Goal: Task Accomplishment & Management: Manage account settings

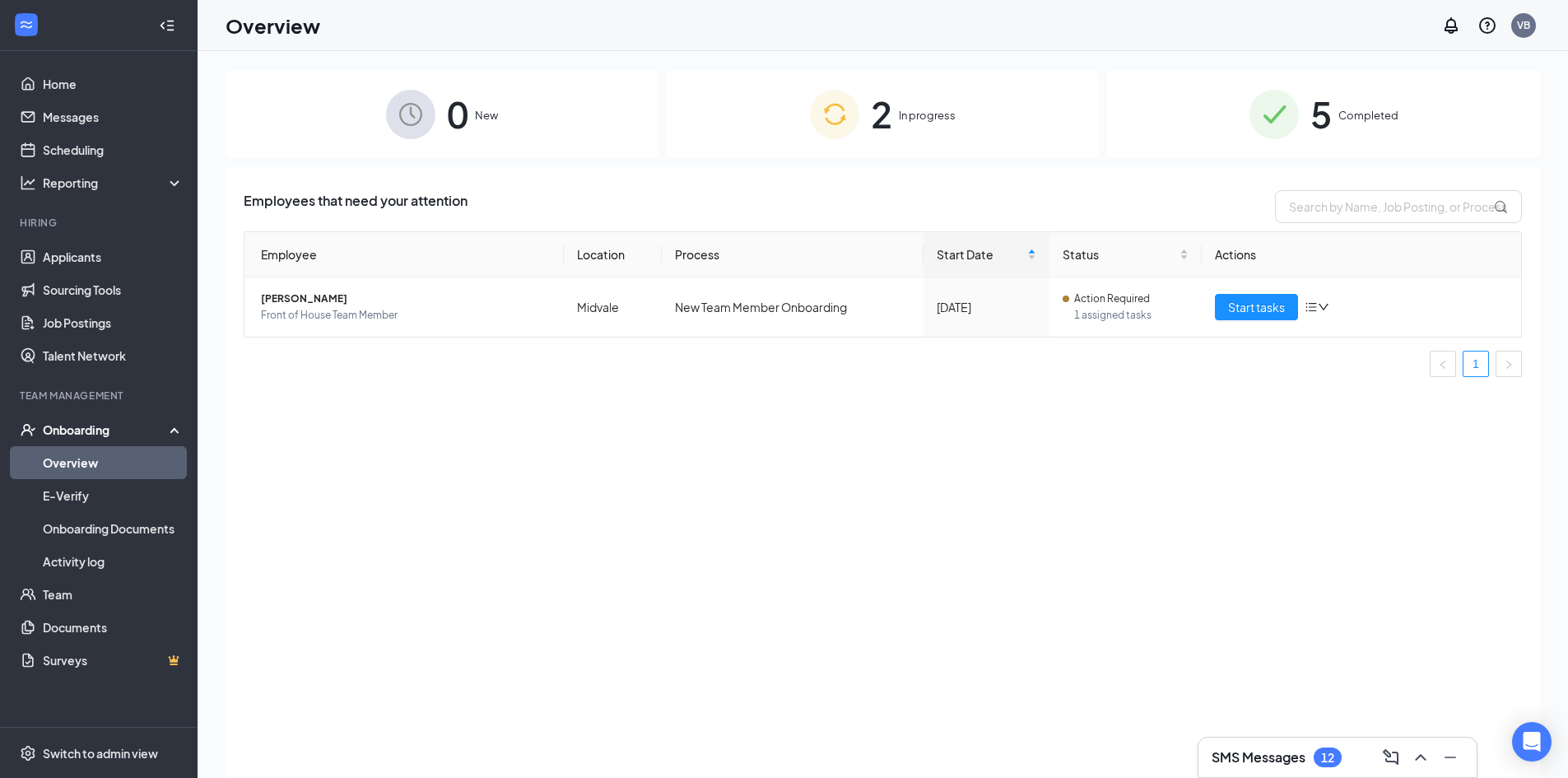
click at [927, 114] on span "In progress" at bounding box center [927, 115] width 57 height 17
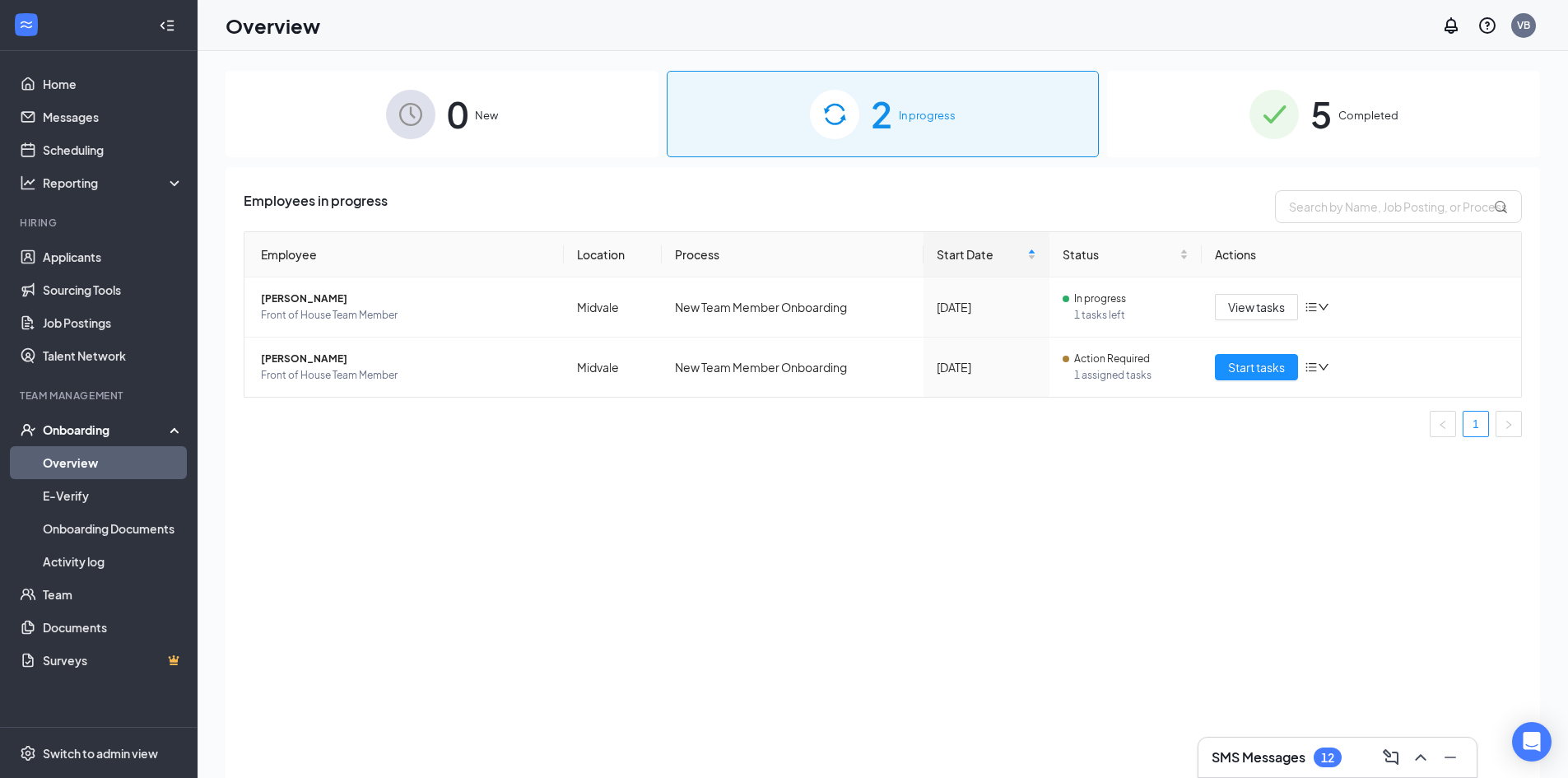
click at [1355, 119] on span "Completed" at bounding box center [1368, 115] width 61 height 17
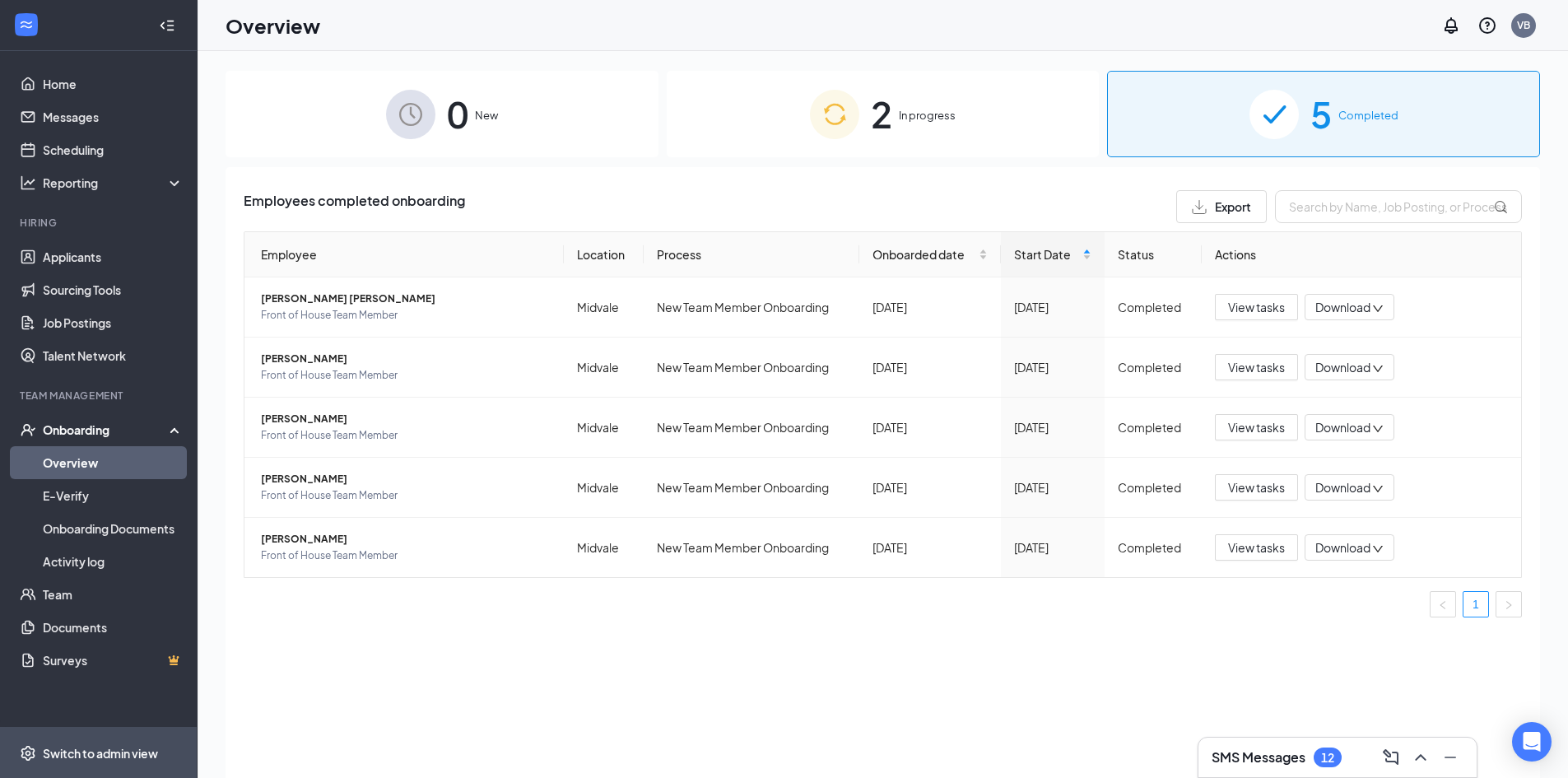
click at [161, 747] on span "Switch to admin view" at bounding box center [113, 753] width 141 height 51
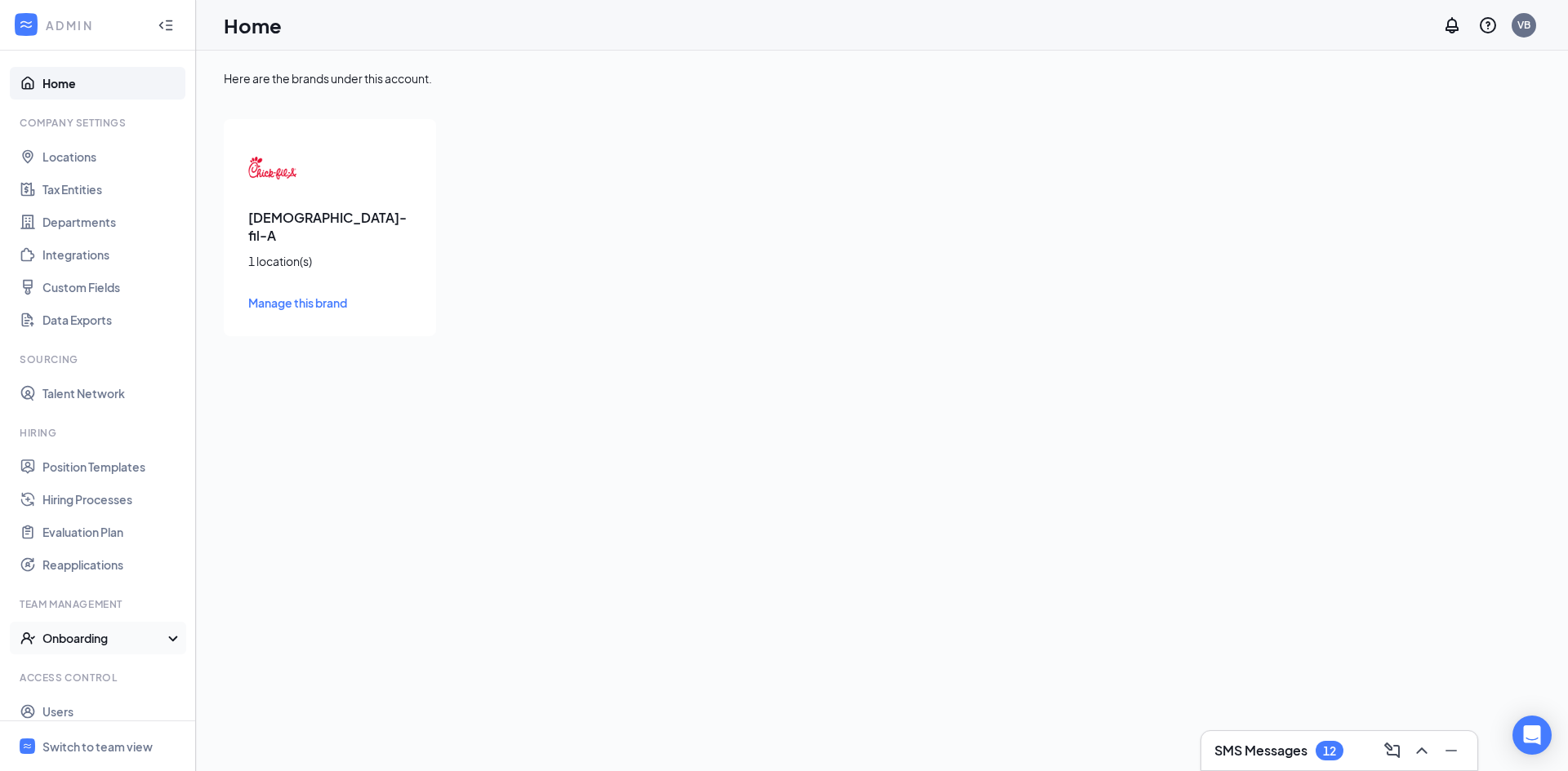
click at [102, 636] on div "Onboarding" at bounding box center [105, 638] width 126 height 17
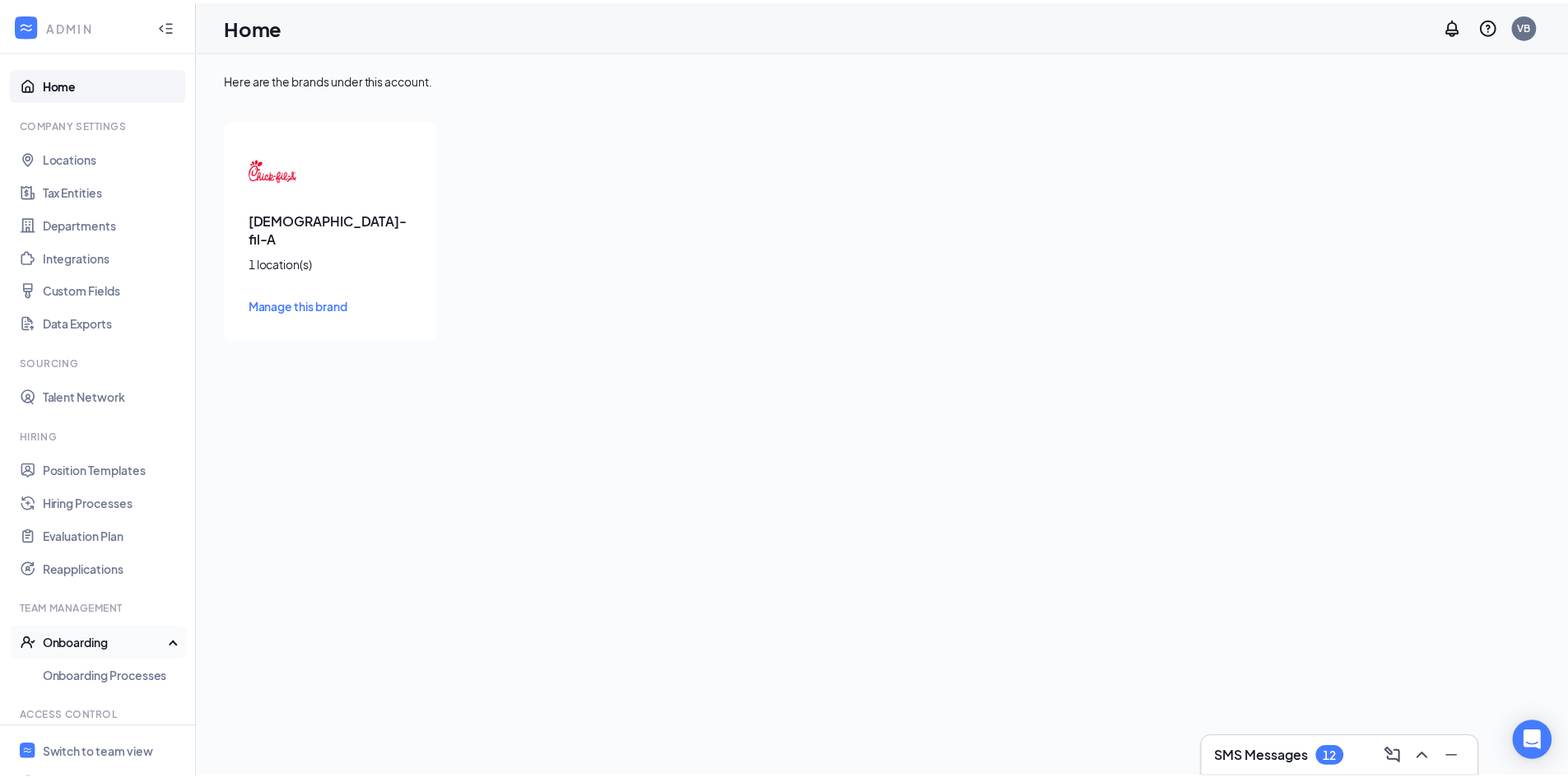
scroll to position [79, 0]
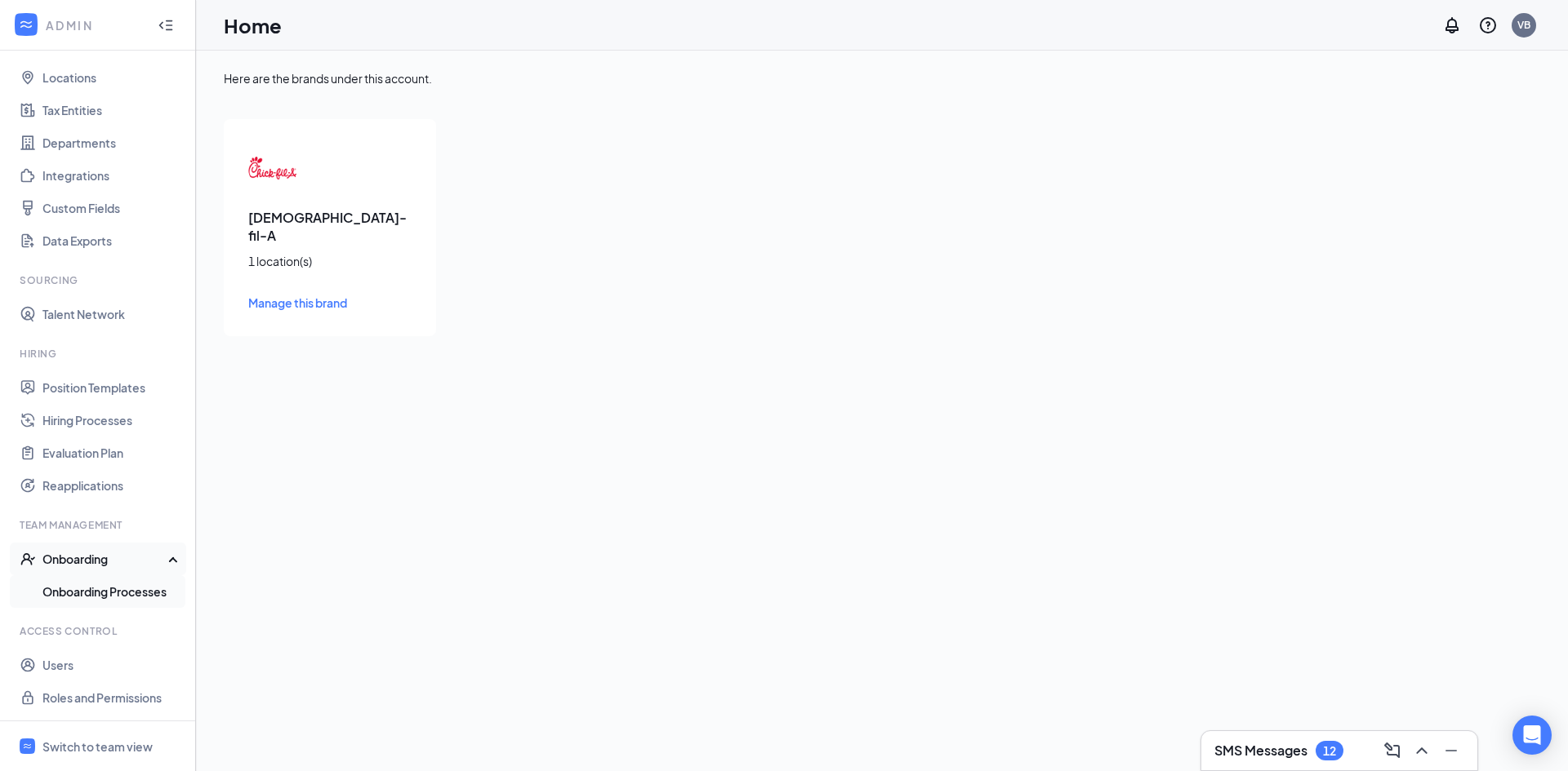
click at [123, 589] on link "Onboarding Processes" at bounding box center [112, 591] width 140 height 32
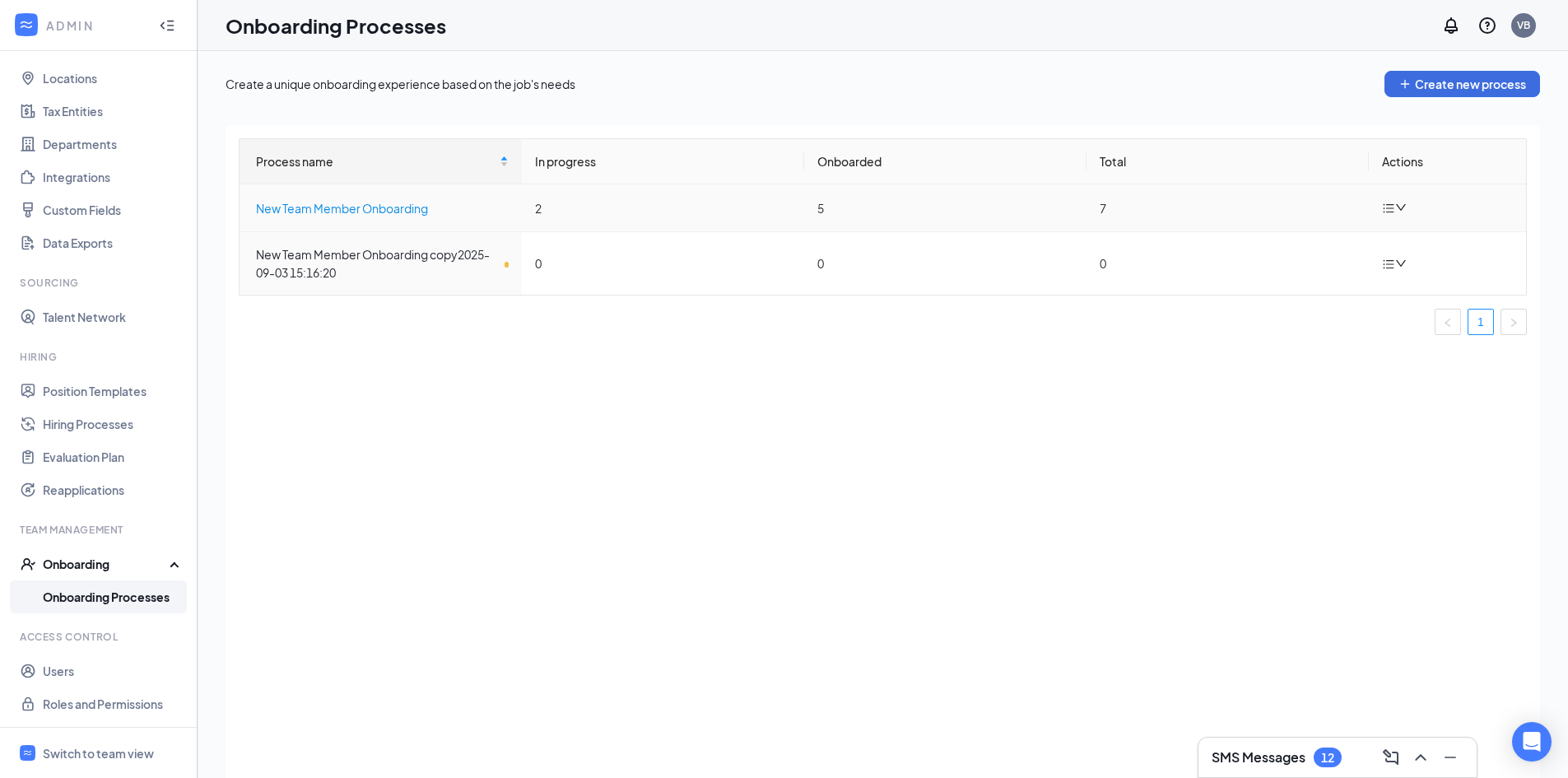
click at [426, 212] on div "New Team Member Onboarding" at bounding box center [382, 209] width 253 height 18
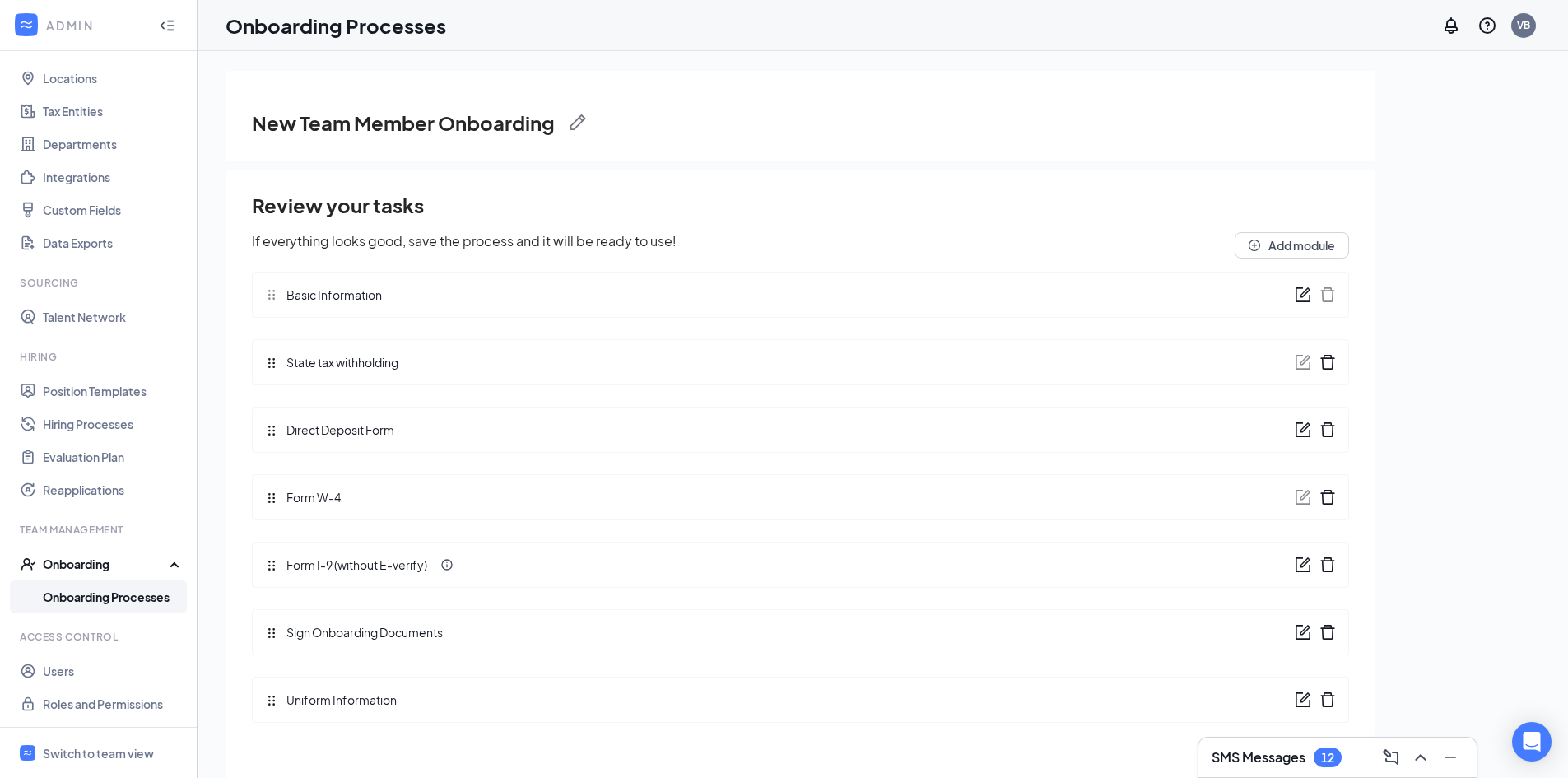
scroll to position [75, 0]
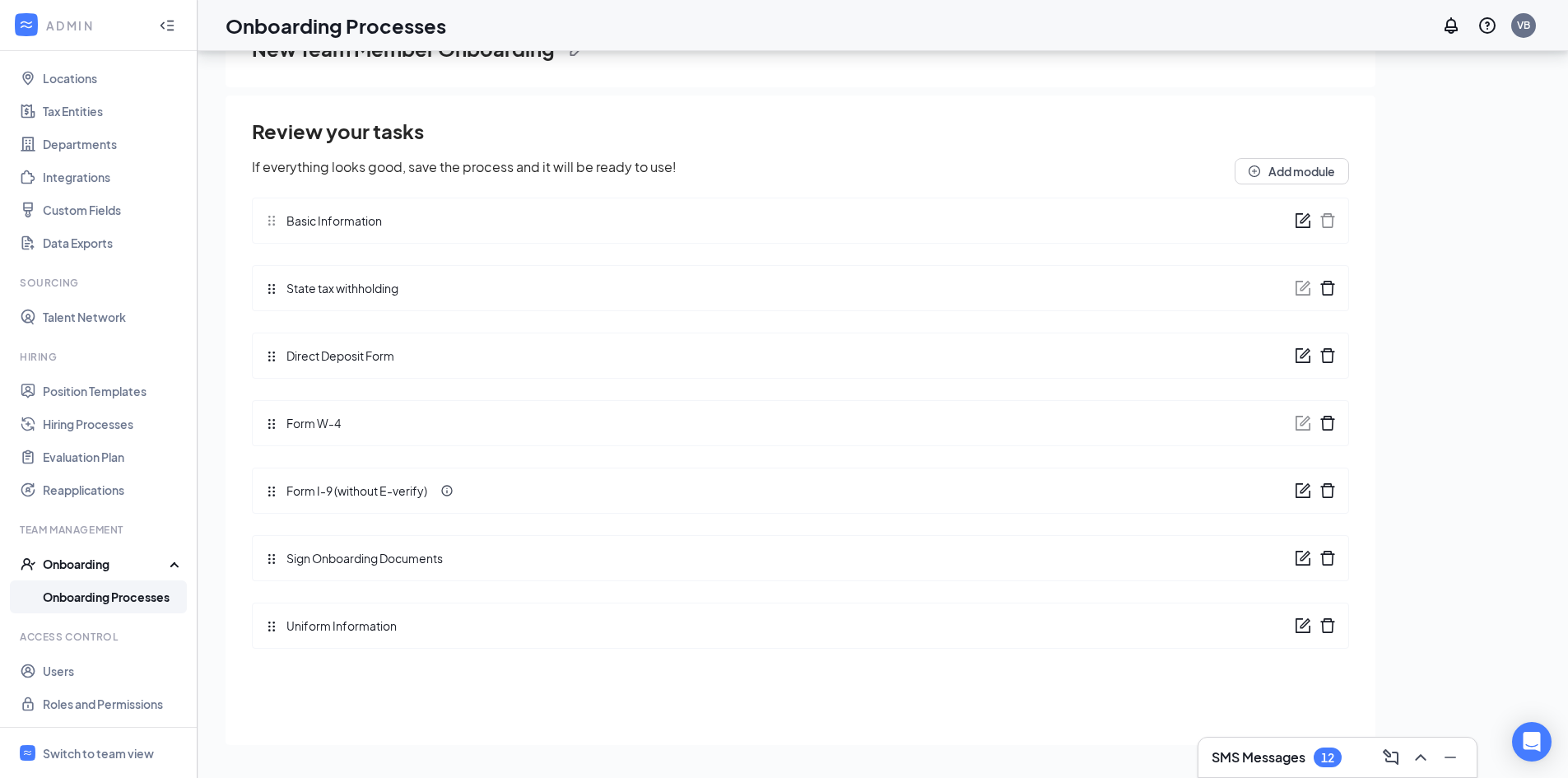
click at [313, 363] on span "Direct Deposit Form" at bounding box center [336, 356] width 116 height 18
click at [157, 562] on div "Onboarding" at bounding box center [106, 564] width 127 height 17
click at [890, 150] on div "Review your tasks If everything looks good, save the process and it will be rea…" at bounding box center [800, 389] width 1097 height 544
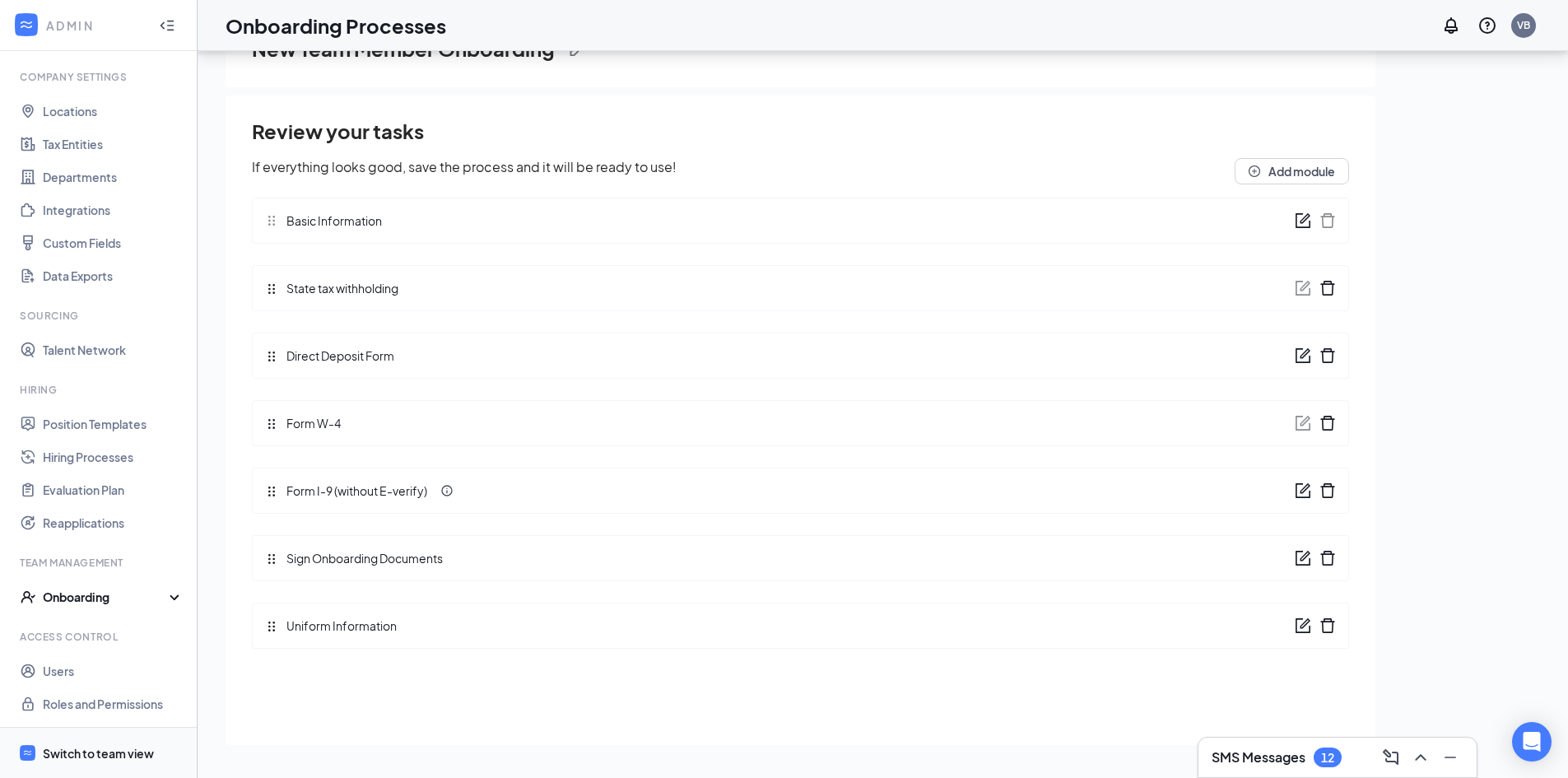
click at [133, 759] on div "Switch to team view" at bounding box center [98, 753] width 111 height 17
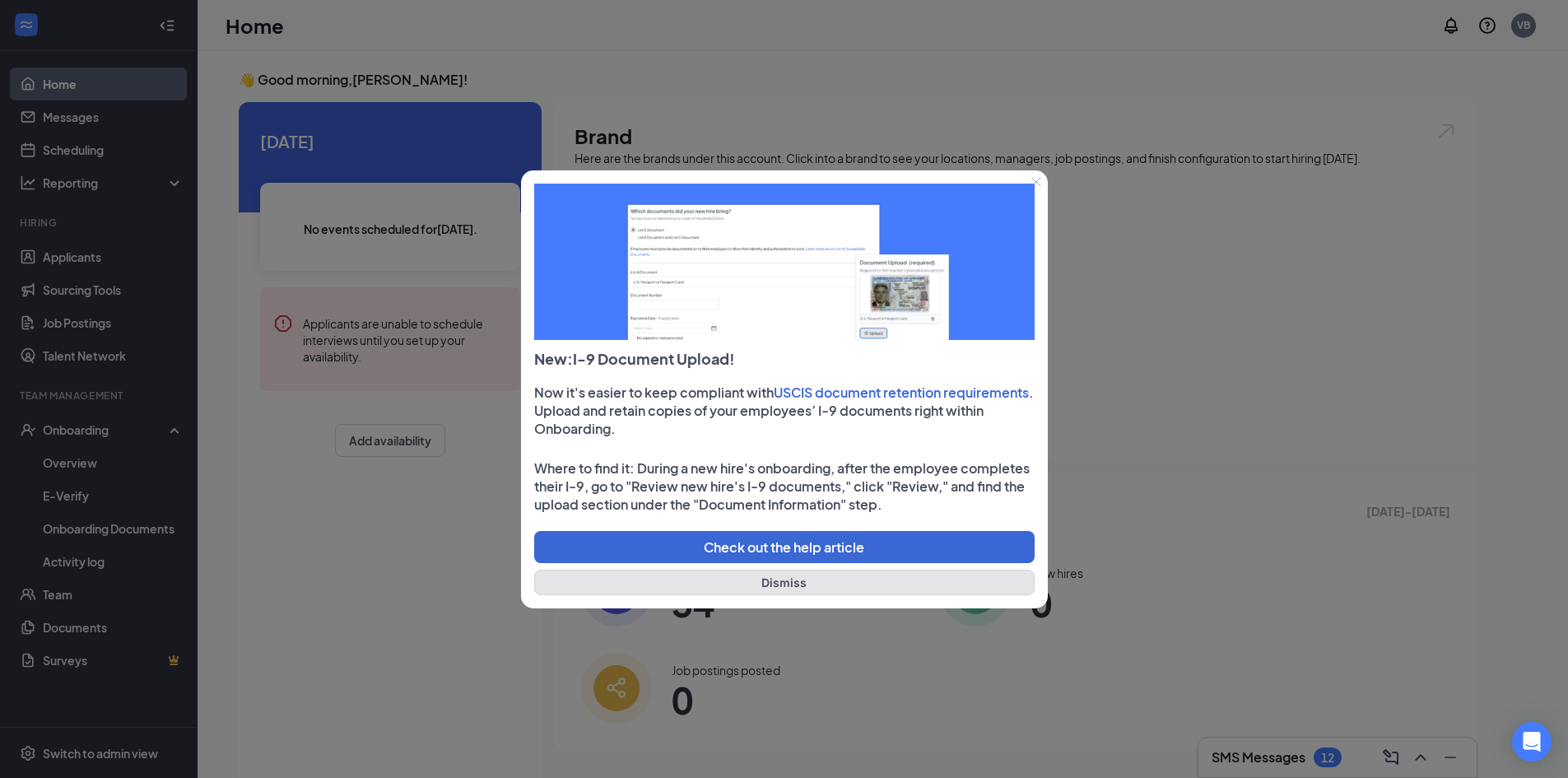
click at [710, 584] on button "Dismiss" at bounding box center [784, 583] width 500 height 26
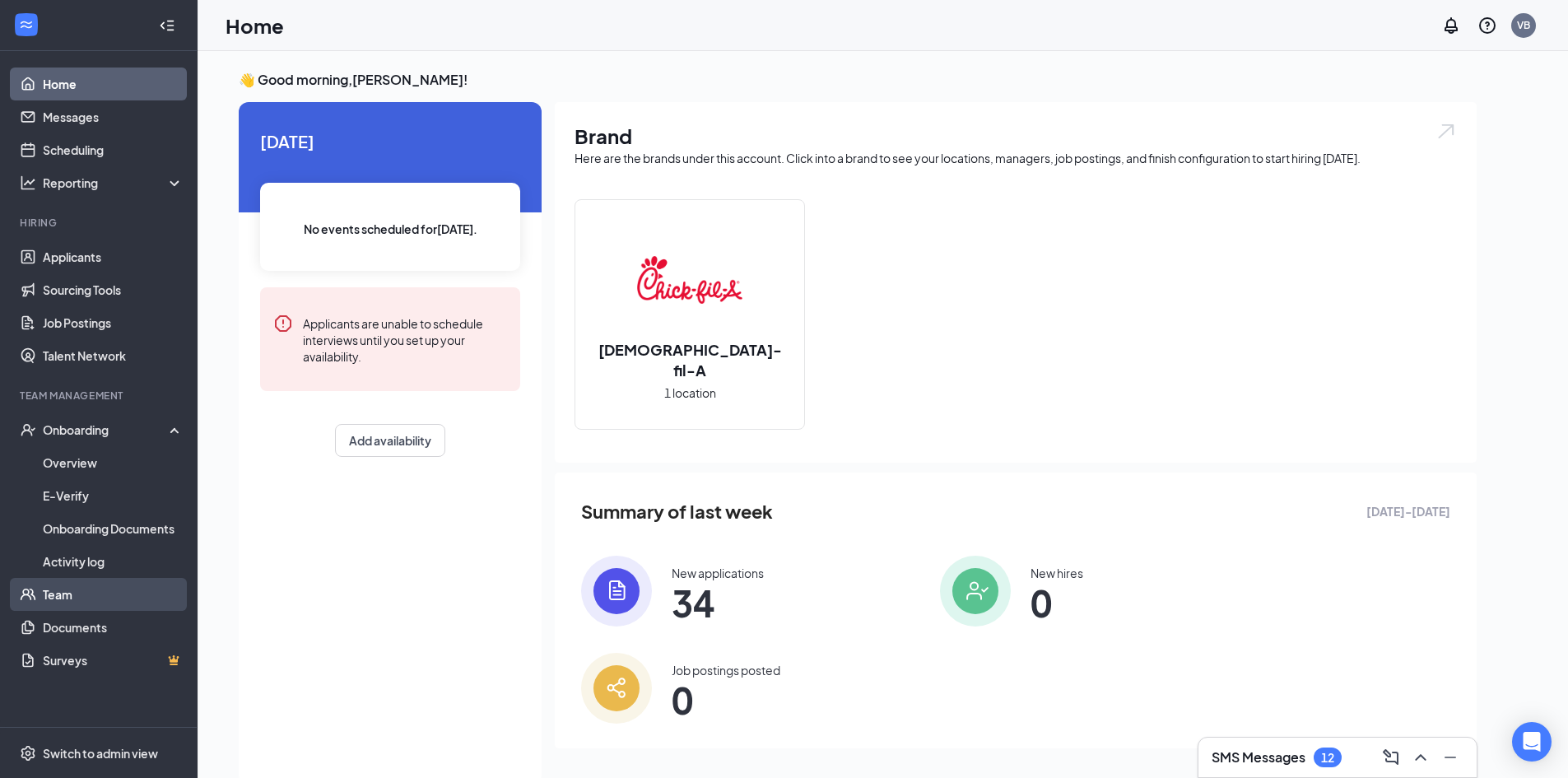
click at [63, 594] on link "Team" at bounding box center [113, 594] width 141 height 33
